Goal: Task Accomplishment & Management: Use online tool/utility

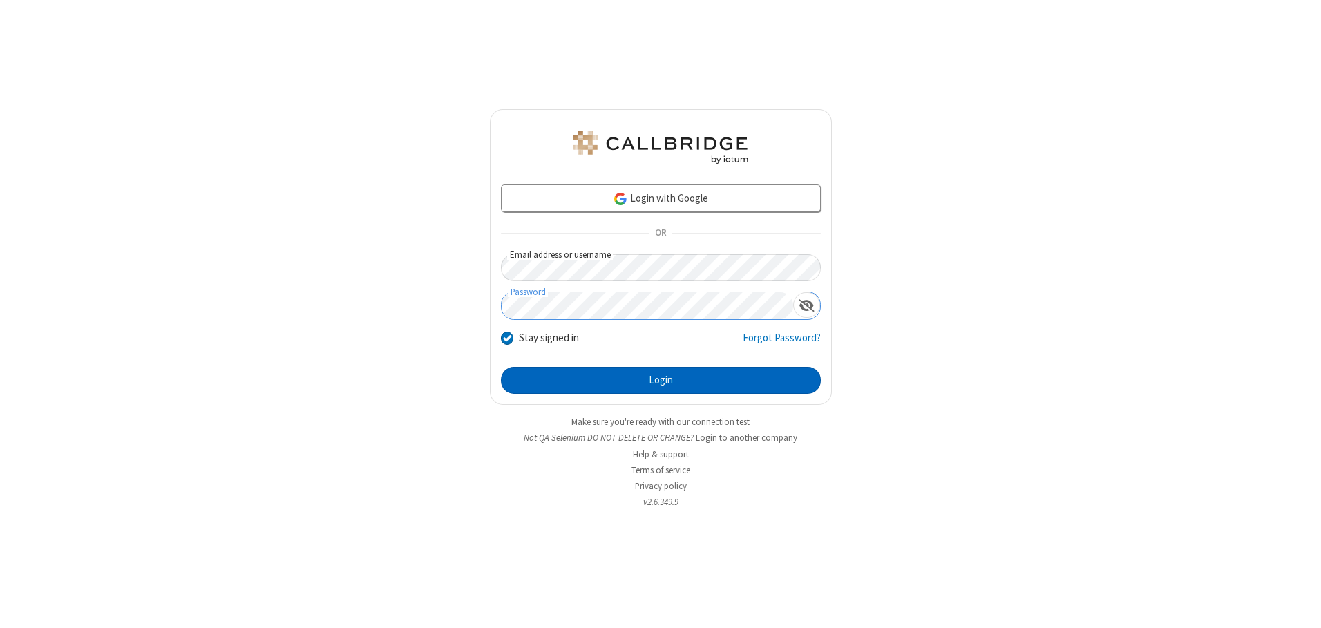
click at [660, 380] on button "Login" at bounding box center [661, 381] width 320 height 28
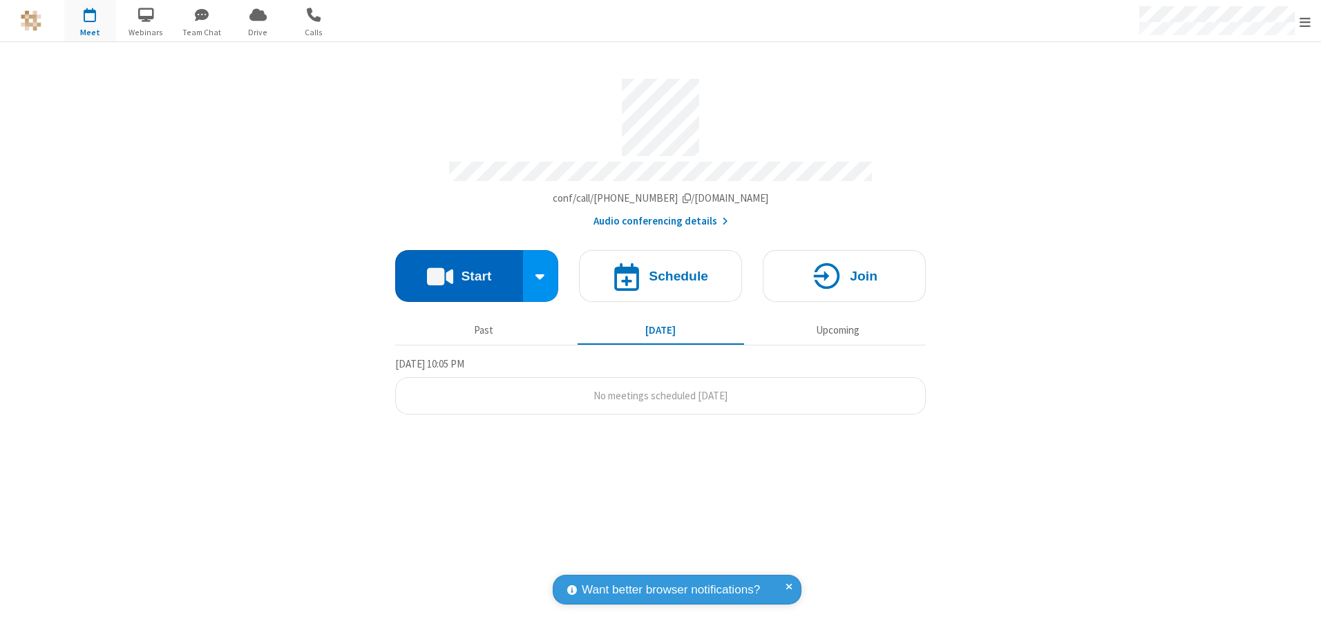
click at [459, 271] on button "Start" at bounding box center [459, 276] width 128 height 52
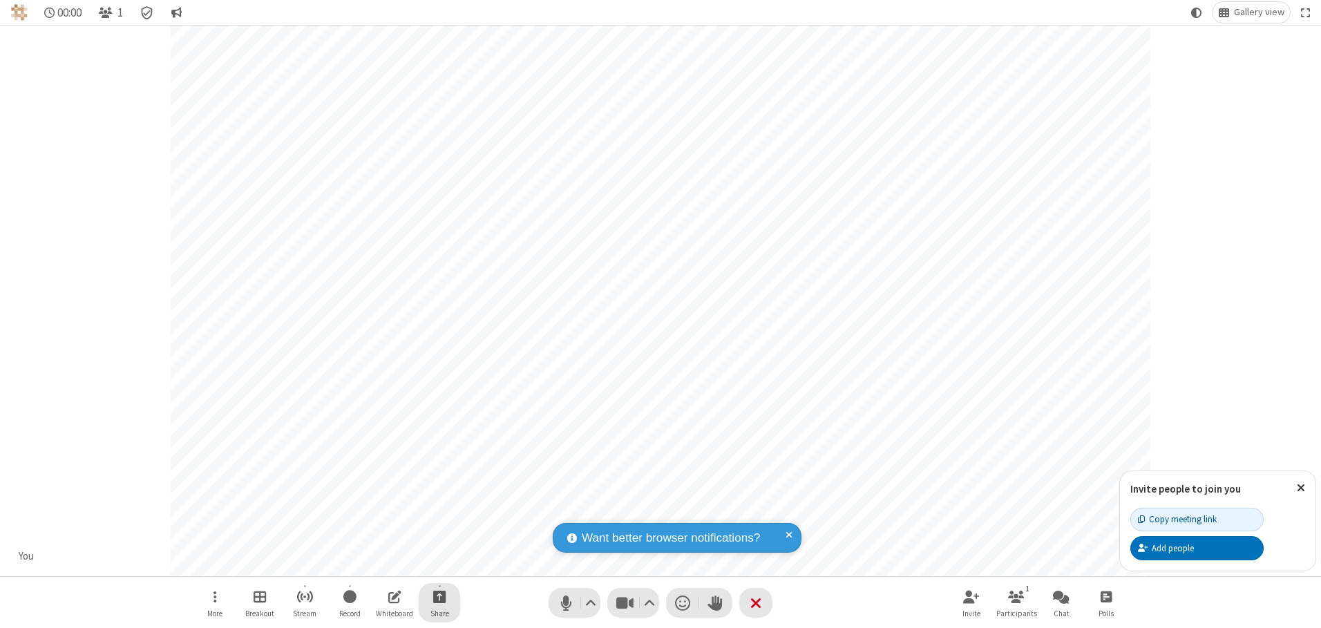
click at [439, 596] on span "Start sharing" at bounding box center [439, 596] width 13 height 17
click at [383, 539] on span "Present files & media" at bounding box center [384, 539] width 16 height 12
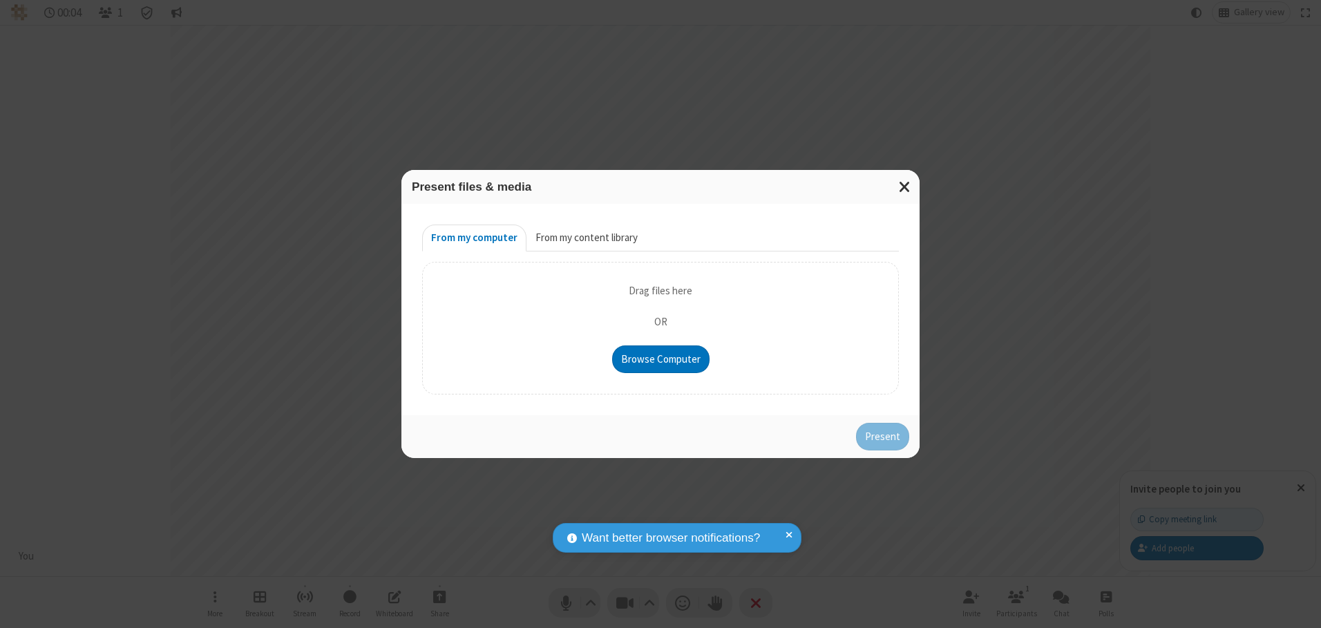
click at [585, 238] on button "From my content library" at bounding box center [586, 239] width 120 height 28
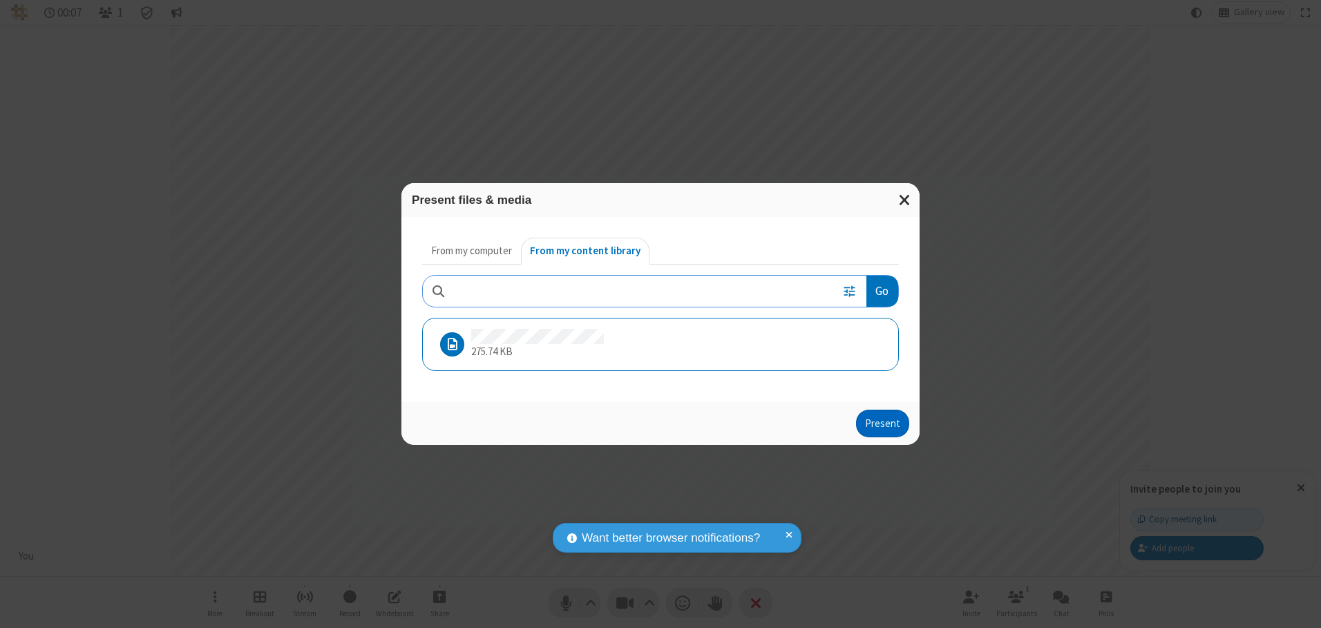
click at [884, 423] on button "Present" at bounding box center [882, 424] width 53 height 28
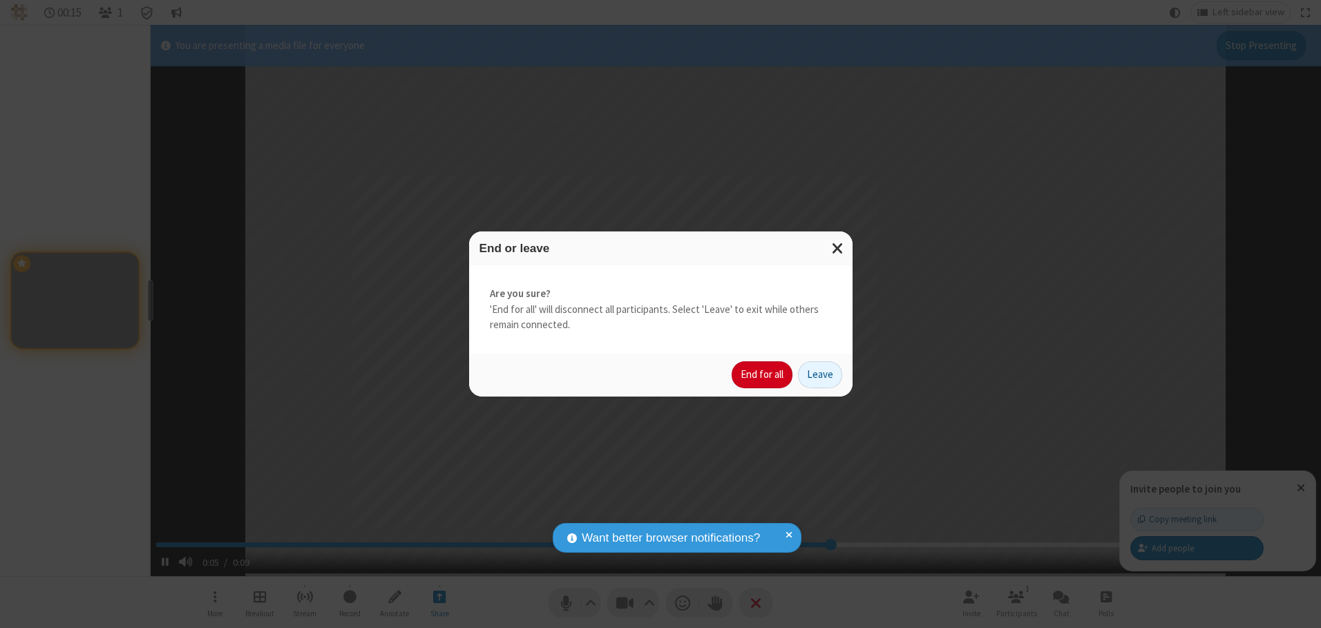
type input "6.463374"
click at [763, 374] on button "End for all" at bounding box center [762, 375] width 61 height 28
